Goal: Task Accomplishment & Management: Complete application form

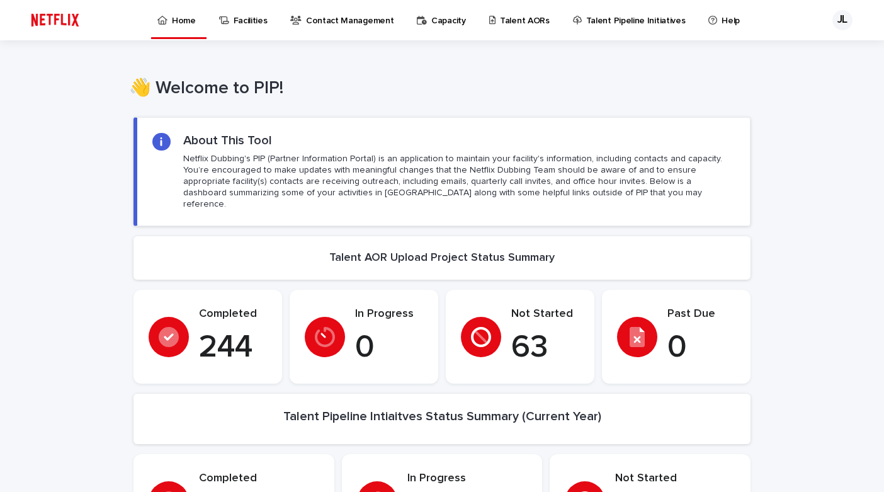
click at [517, 19] on p "Talent AORs" at bounding box center [525, 13] width 50 height 26
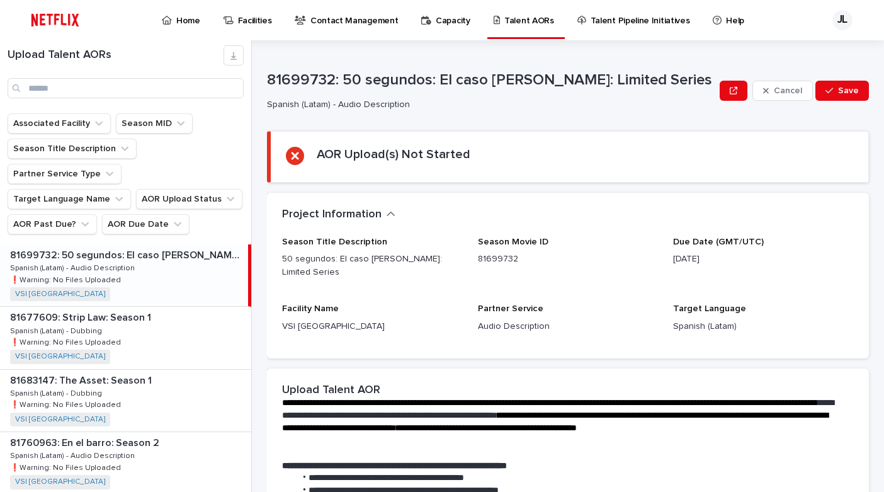
click at [179, 17] on p "Home" at bounding box center [188, 13] width 24 height 26
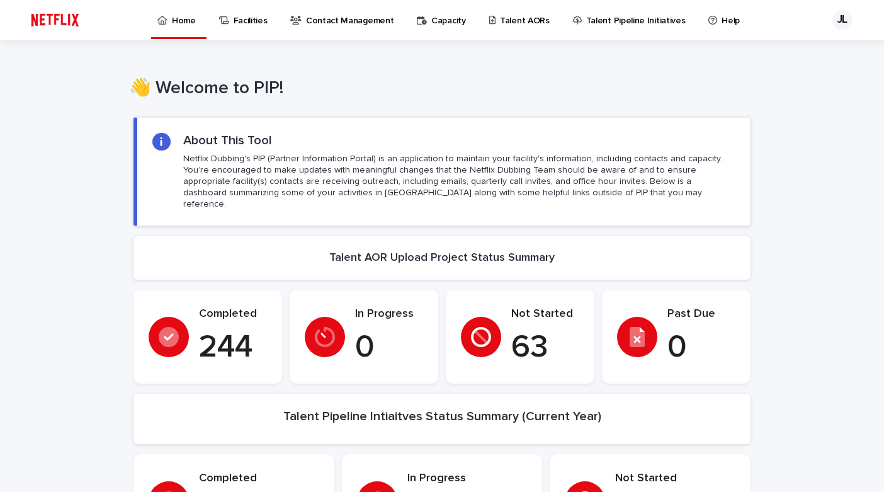
click at [505, 24] on p "Talent AORs" at bounding box center [525, 13] width 50 height 26
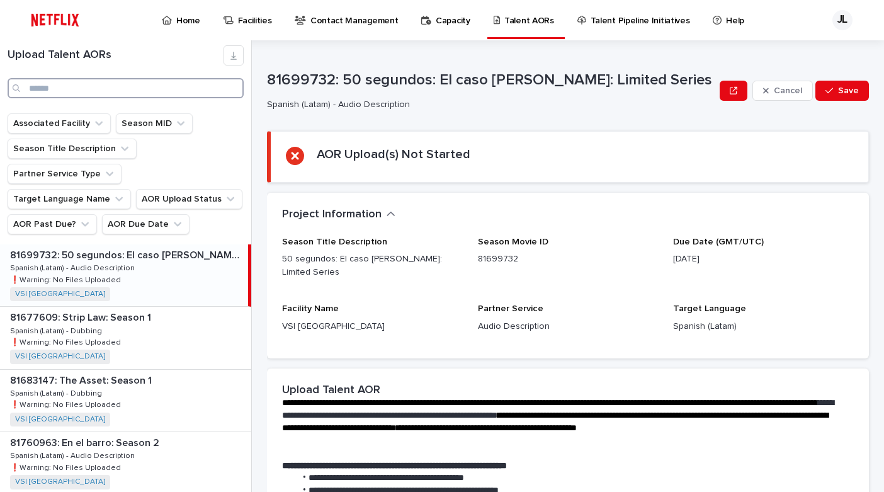
click at [149, 89] on input "Search" at bounding box center [126, 88] width 236 height 20
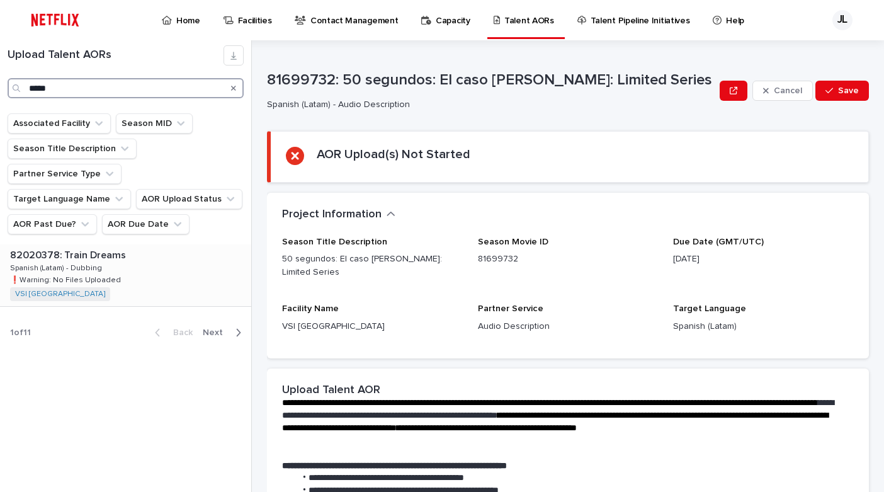
type input "*****"
drag, startPoint x: 111, startPoint y: 235, endPoint x: 226, endPoint y: 244, distance: 115.6
click at [111, 247] on p "82020378: Train Dreams" at bounding box center [69, 254] width 118 height 14
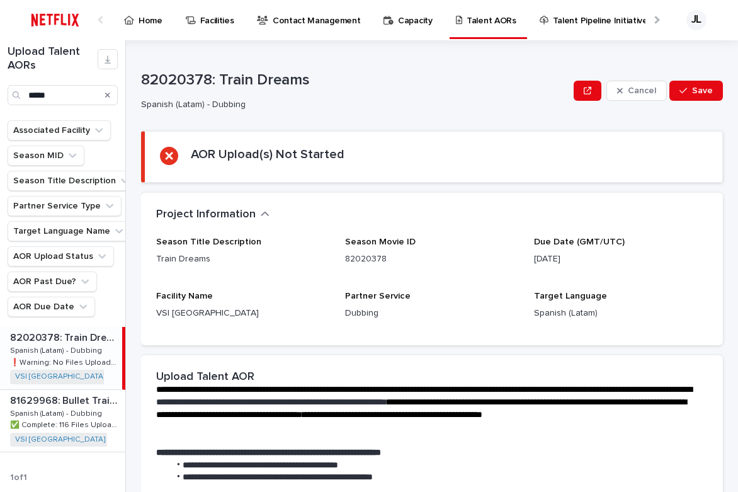
click at [243, 82] on p "82020378: Train Dreams" at bounding box center [354, 80] width 427 height 18
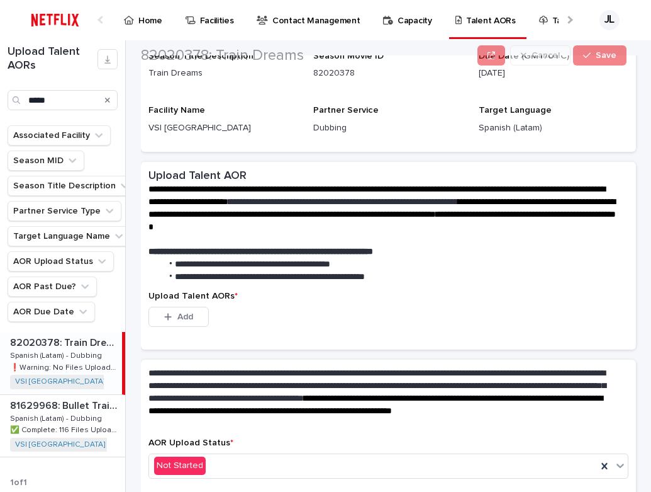
scroll to position [183, 0]
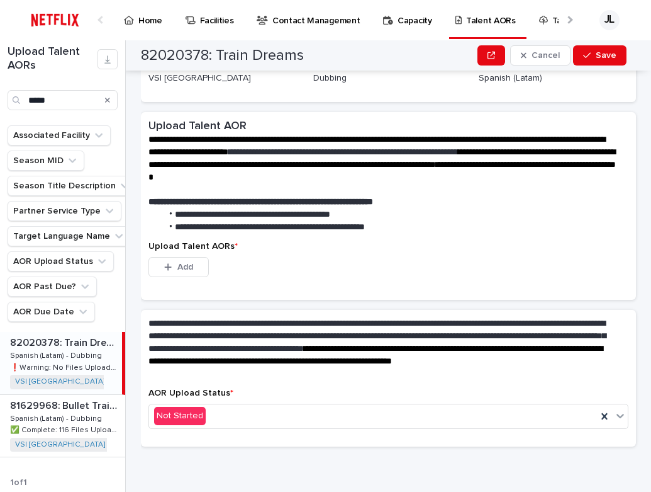
drag, startPoint x: 169, startPoint y: 271, endPoint x: 293, endPoint y: 271, distance: 124.6
click at [169, 271] on button "Add" at bounding box center [179, 267] width 60 height 20
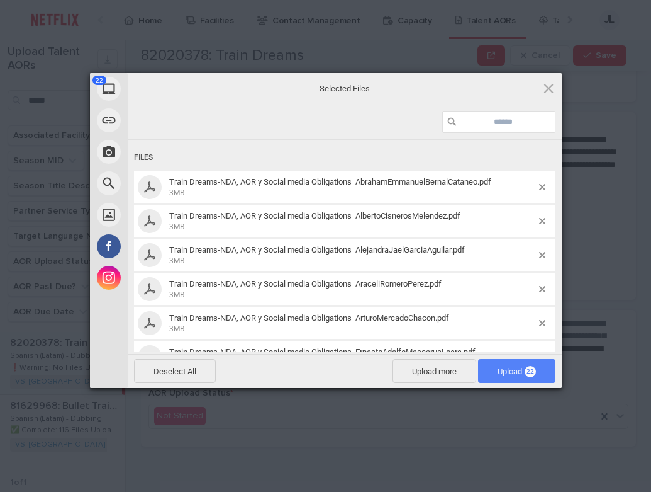
click at [503, 376] on span "Upload 22" at bounding box center [517, 370] width 38 height 9
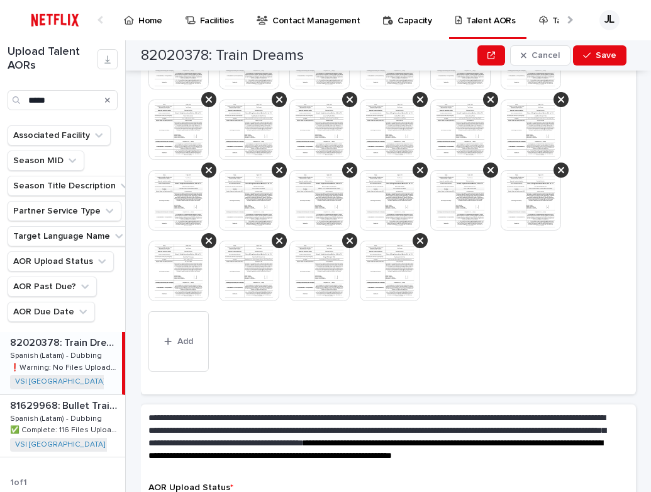
scroll to position [382, 0]
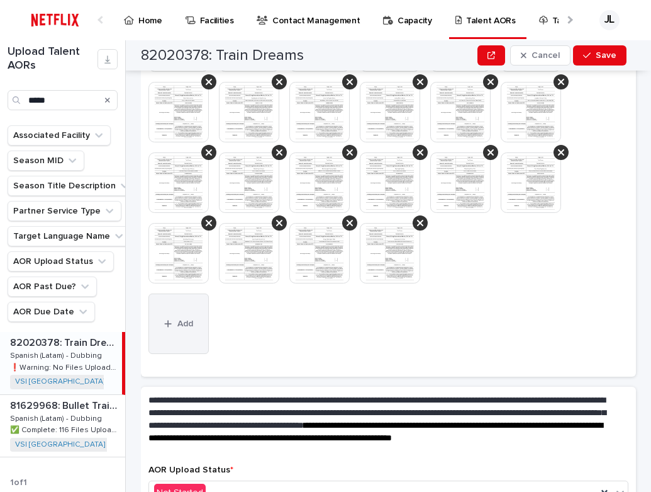
click at [190, 330] on button "Add" at bounding box center [179, 323] width 60 height 60
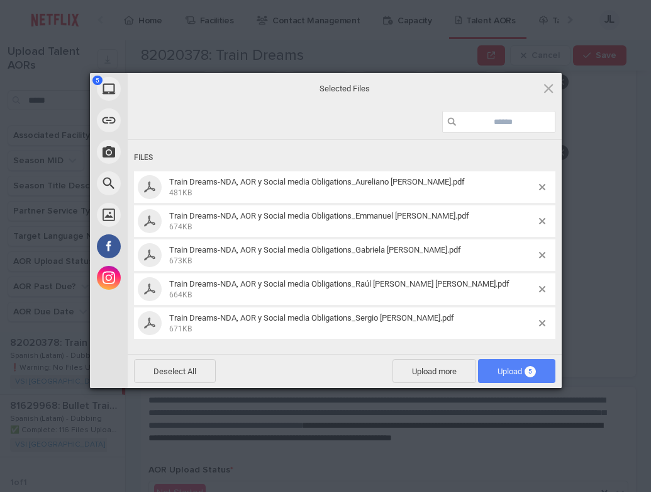
click at [502, 369] on span "Upload 5" at bounding box center [517, 370] width 38 height 9
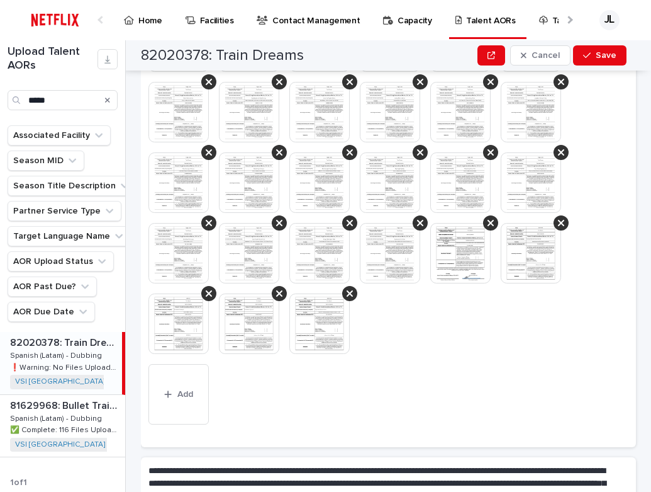
scroll to position [417, 0]
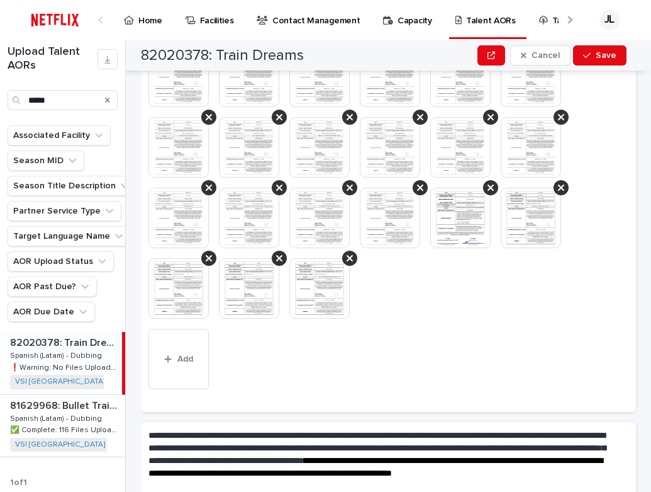
click at [460, 222] on img at bounding box center [461, 218] width 60 height 60
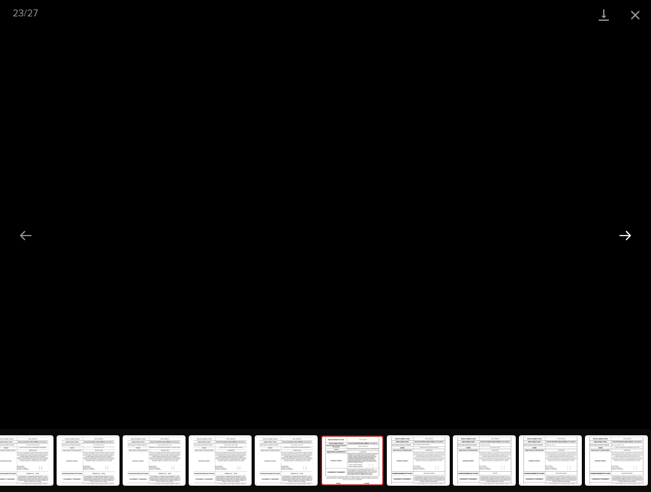
click at [626, 237] on button "Next slide" at bounding box center [625, 235] width 26 height 25
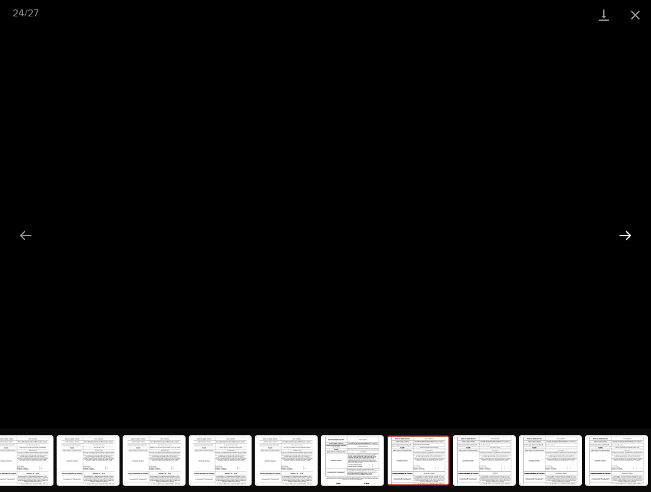
click at [626, 237] on button "Next slide" at bounding box center [625, 235] width 26 height 25
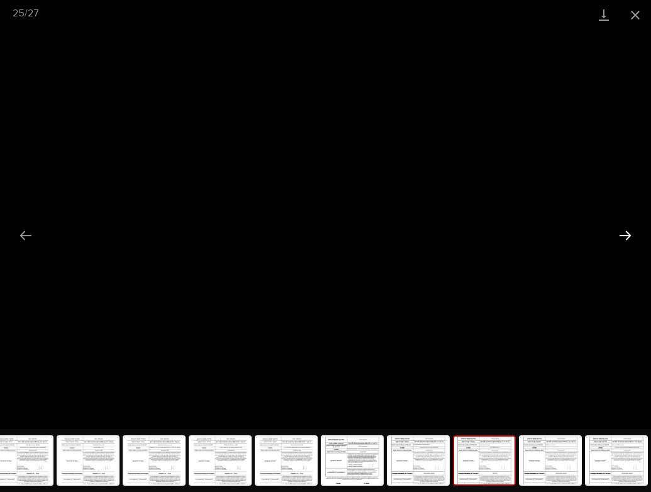
click at [626, 237] on button "Next slide" at bounding box center [625, 235] width 26 height 25
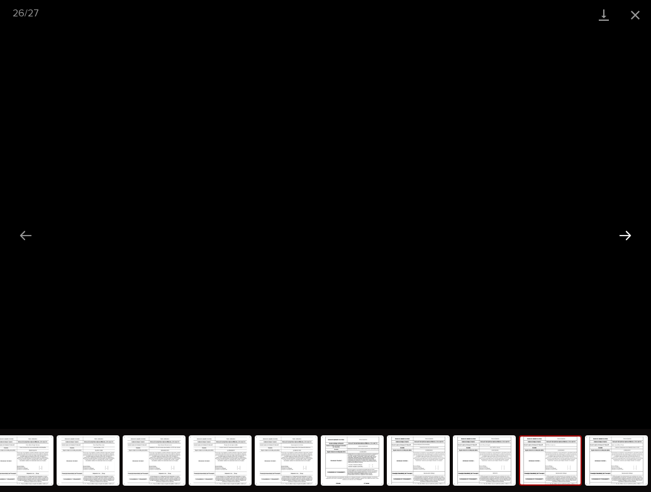
click at [626, 237] on button "Next slide" at bounding box center [625, 235] width 26 height 25
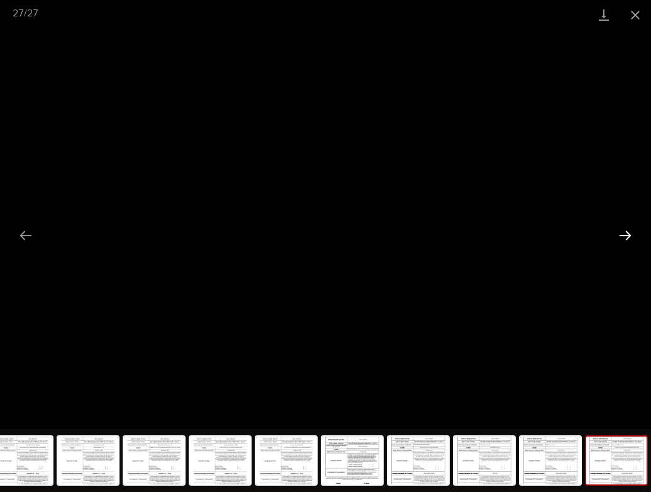
click at [626, 237] on button "Next slide" at bounding box center [625, 235] width 26 height 25
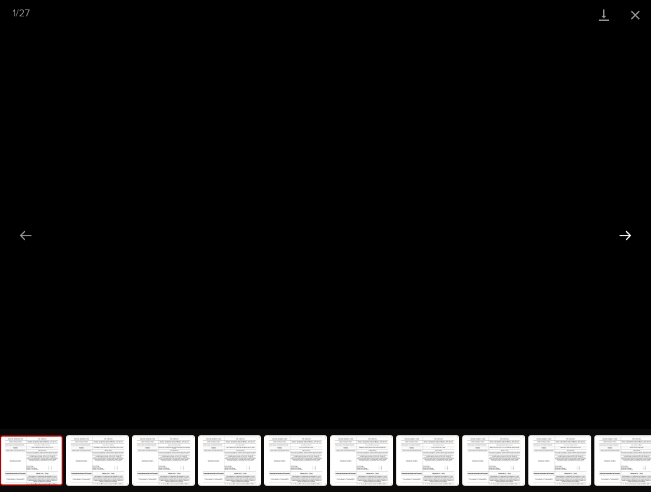
click at [625, 236] on button "Next slide" at bounding box center [625, 235] width 26 height 25
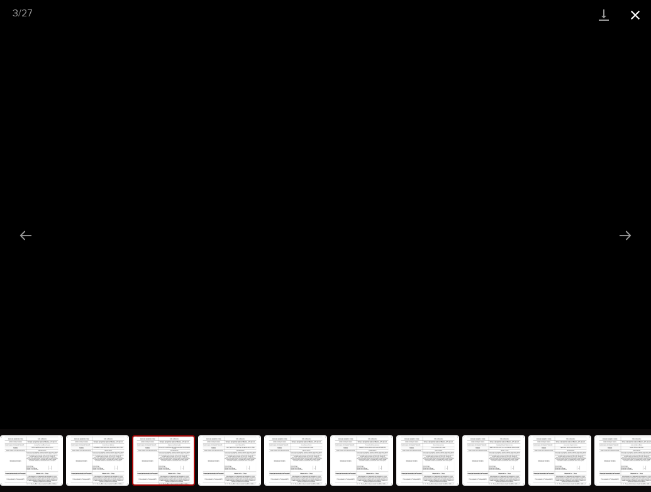
click at [634, 13] on button "Close gallery" at bounding box center [635, 15] width 31 height 30
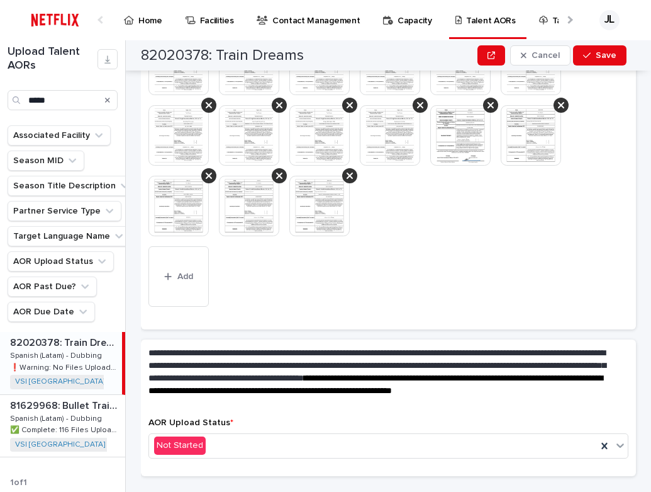
scroll to position [529, 0]
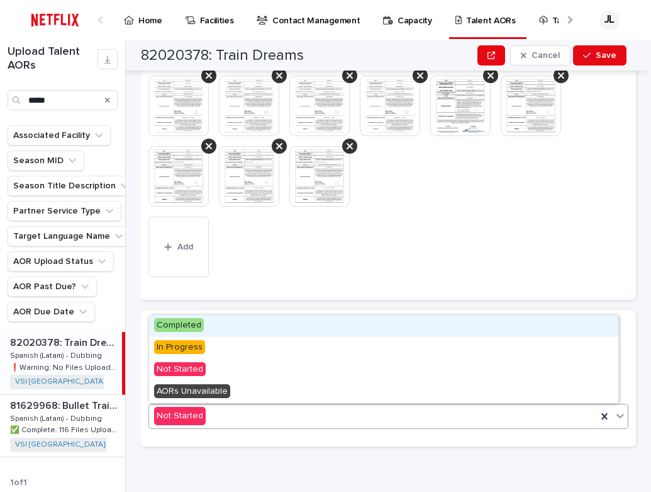
click at [614, 413] on icon at bounding box center [620, 415] width 13 height 13
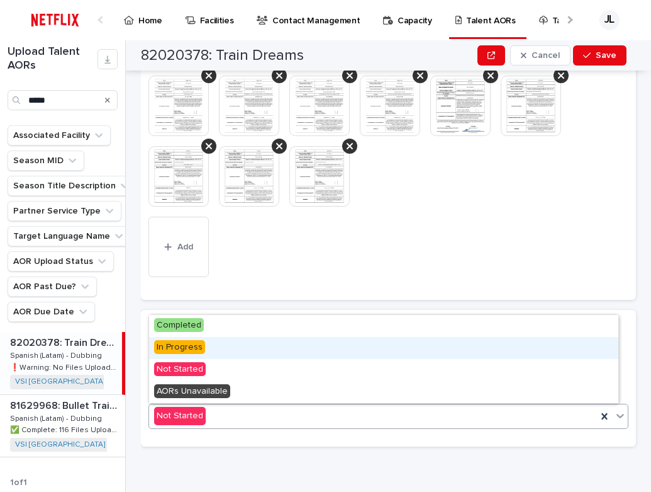
click at [222, 341] on div "In Progress" at bounding box center [384, 348] width 470 height 22
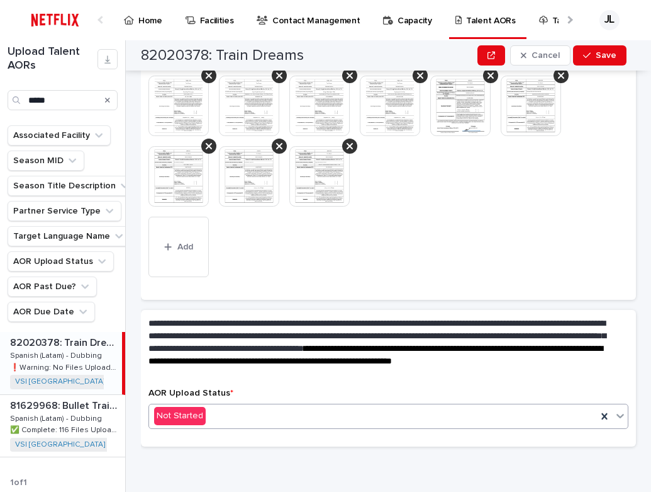
scroll to position [558, 0]
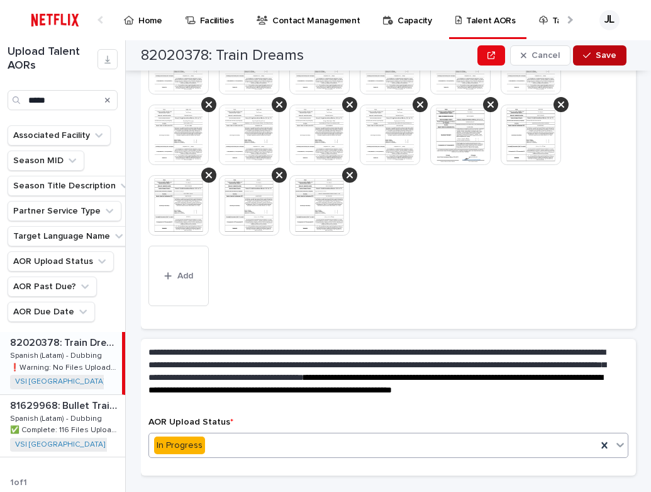
click at [600, 53] on span "Save" at bounding box center [606, 55] width 21 height 9
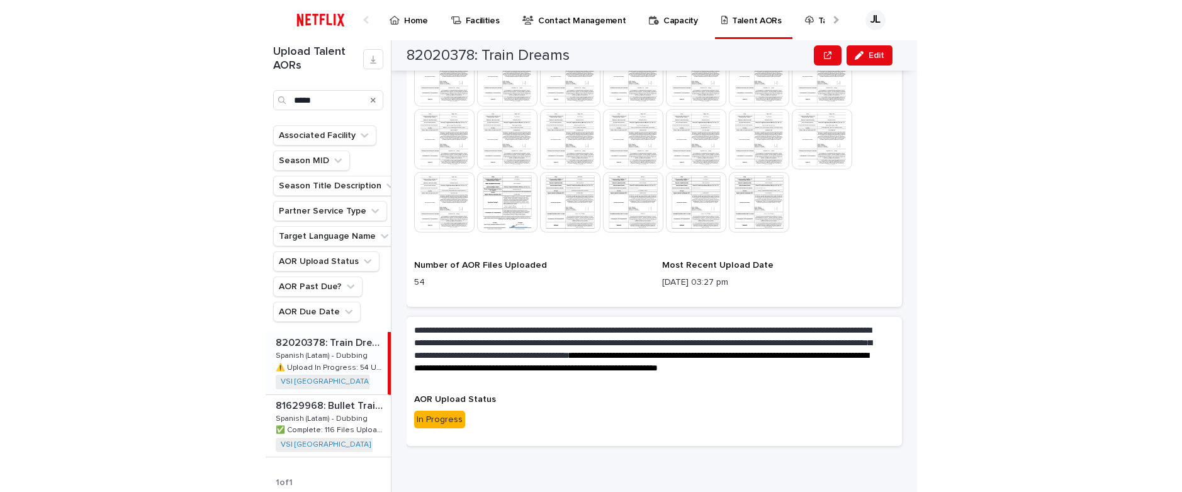
scroll to position [441, 0]
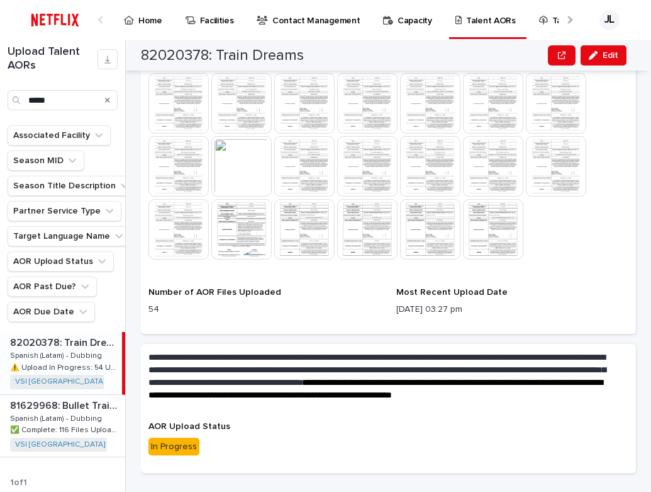
click at [650, 3] on div "Home Facilities Contact Management Capacity Talent AORs Talent Pipeline Initiat…" at bounding box center [325, 20] width 651 height 40
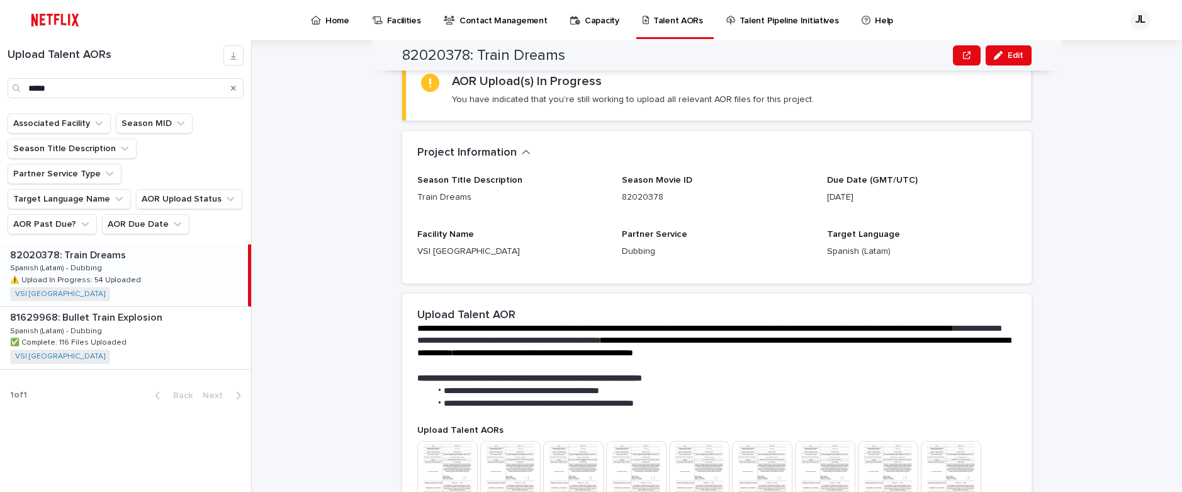
scroll to position [0, 0]
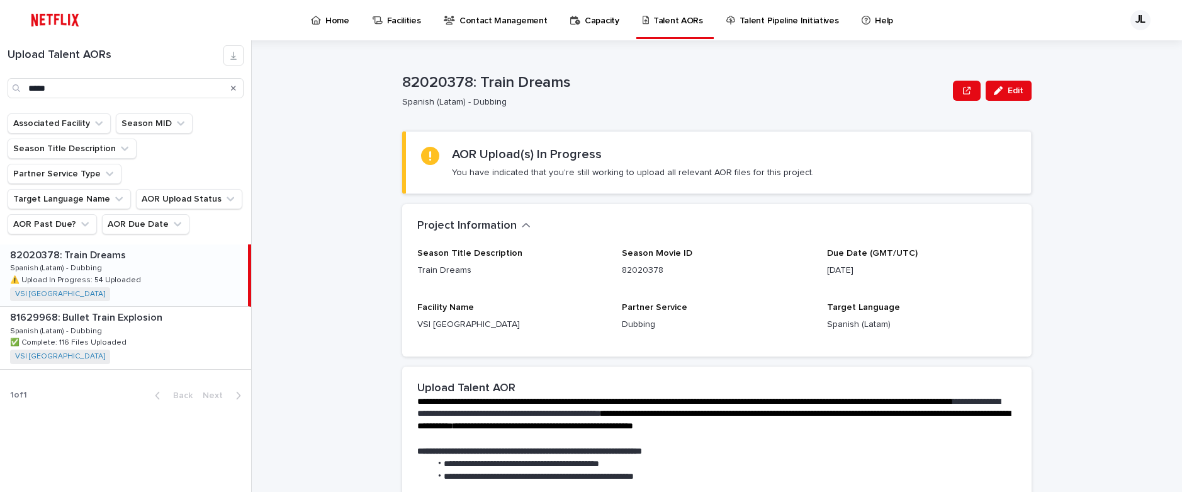
click at [341, 16] on p "Home" at bounding box center [337, 13] width 24 height 26
